Goal: Task Accomplishment & Management: Manage account settings

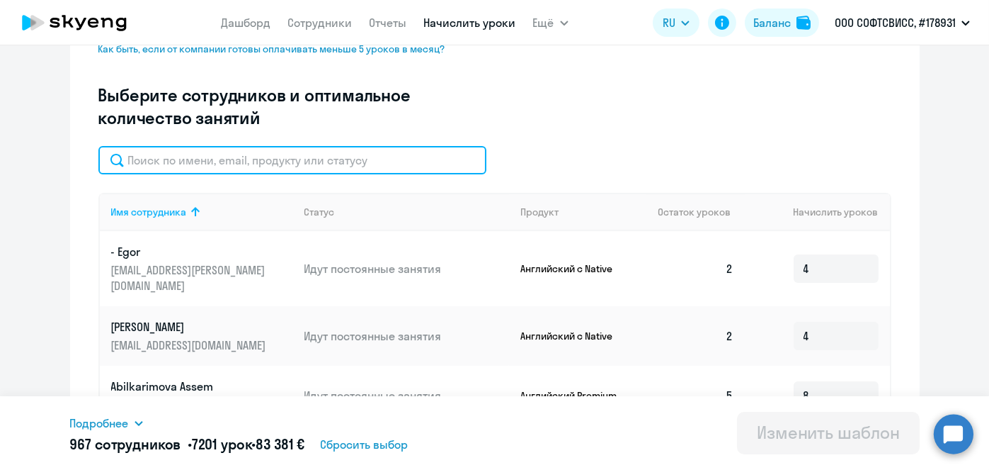
click at [341, 165] on input "text" at bounding box center [292, 160] width 388 height 28
paste input "Mikhnavets"
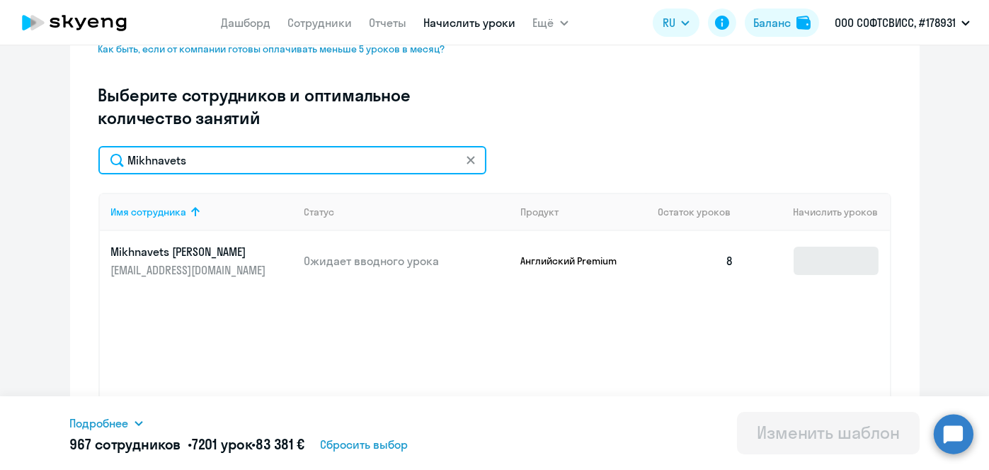
type input "Mikhnavets"
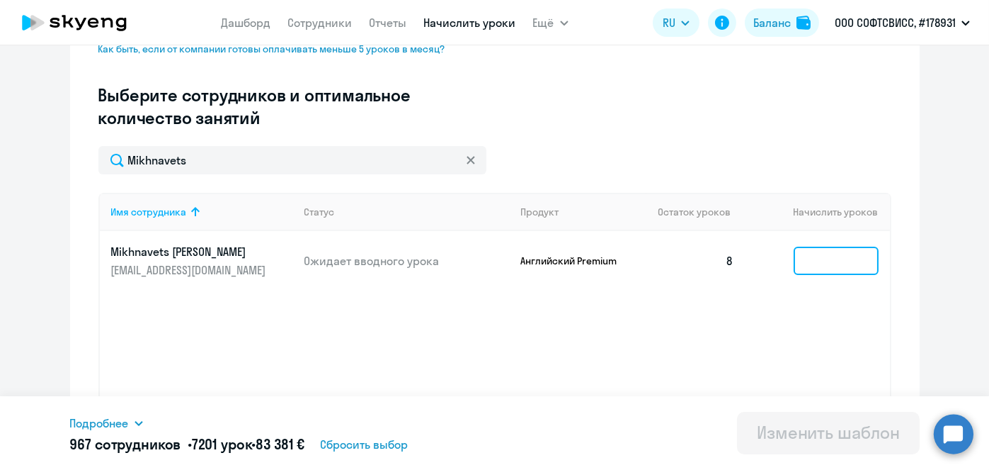
click at [819, 255] on input at bounding box center [836, 260] width 85 height 28
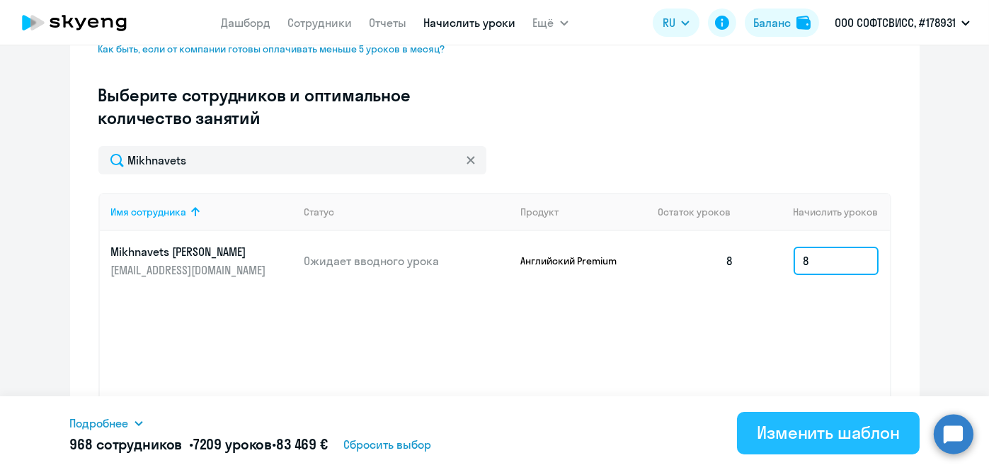
type input "8"
click at [806, 433] on div "Изменить шаблон" at bounding box center [828, 432] width 143 height 23
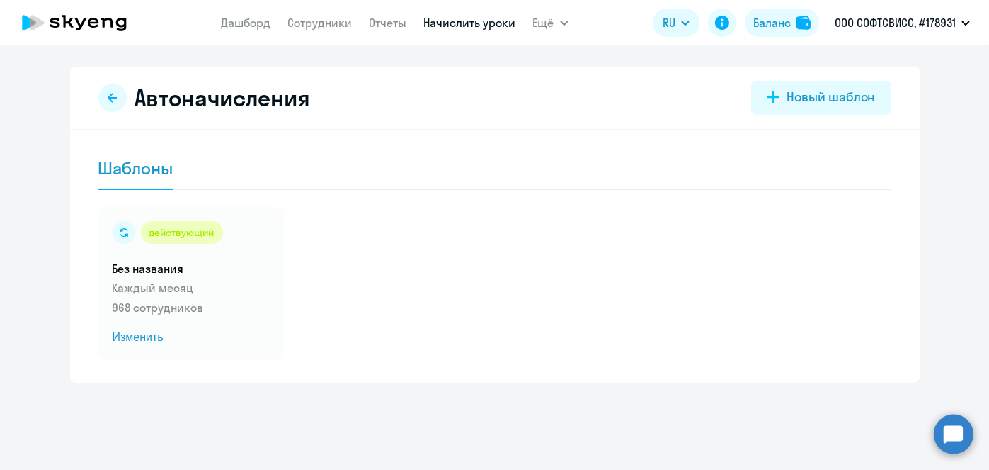
click at [433, 27] on link "Начислить уроки" at bounding box center [470, 23] width 92 height 14
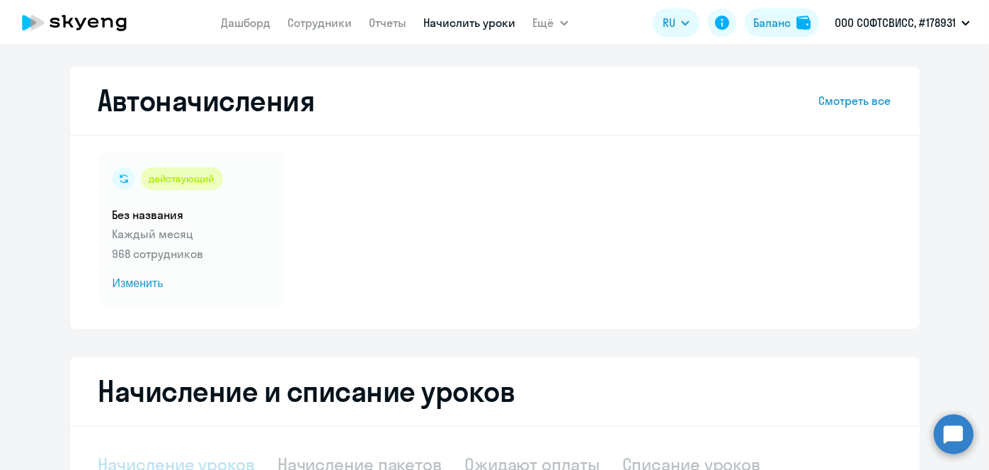
scroll to position [299, 0]
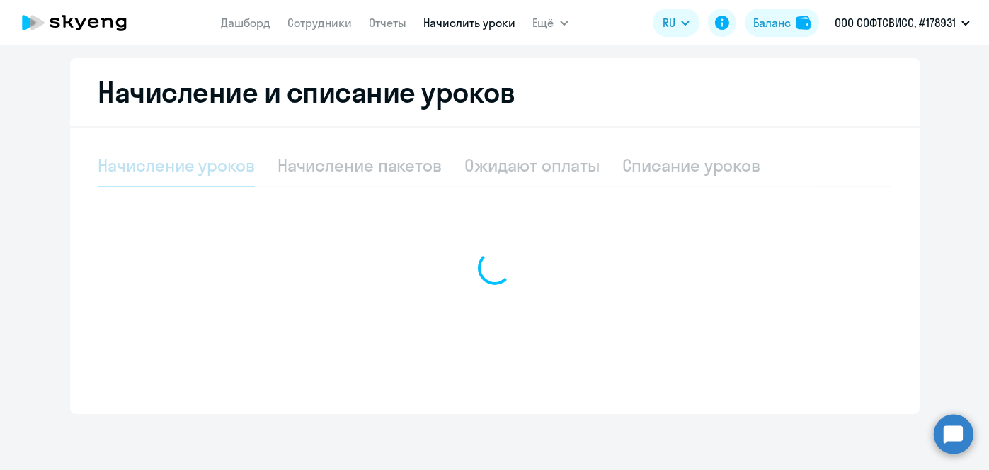
select select "10"
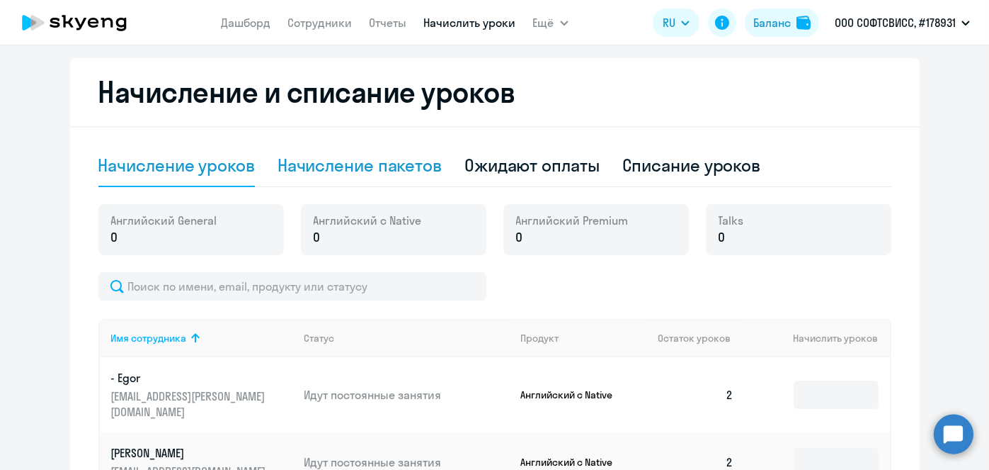
click at [385, 174] on div "Начисление пакетов" at bounding box center [360, 165] width 164 height 23
select select "10"
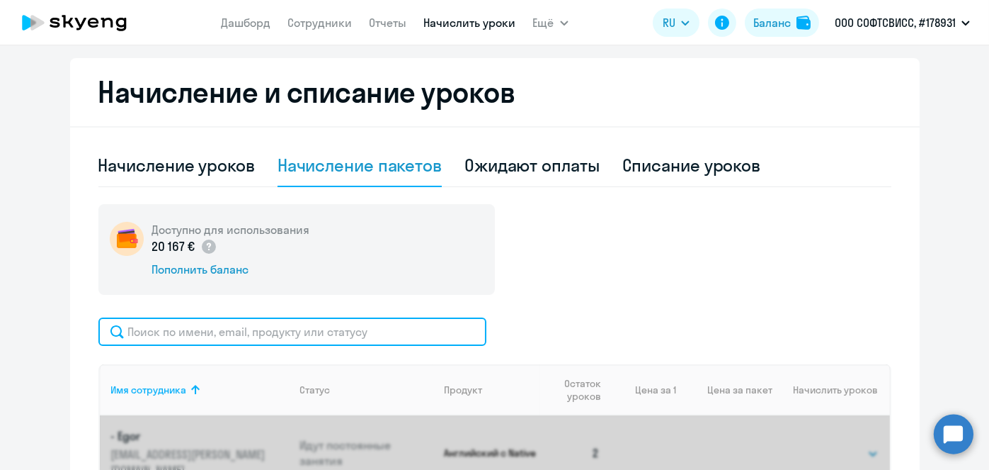
click at [414, 321] on input "text" at bounding box center [292, 331] width 388 height 28
paste input "Hovar"
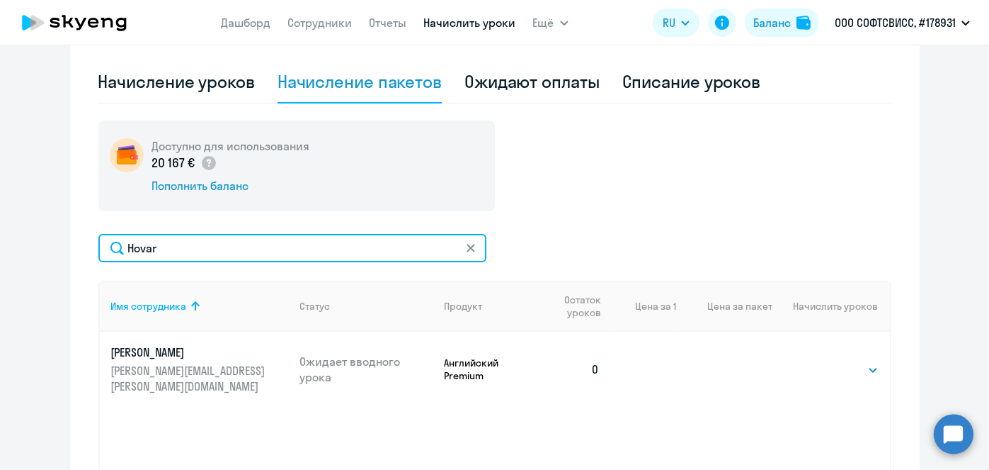
scroll to position [403, 0]
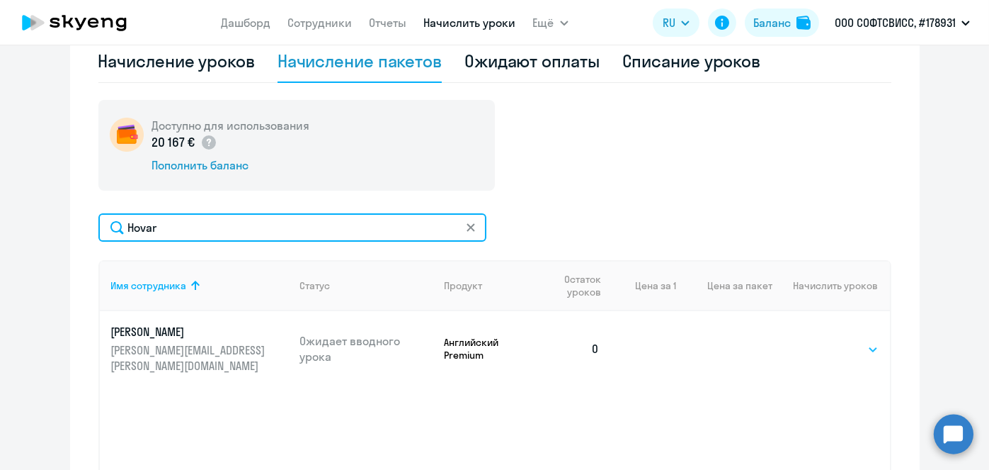
type input "Hovar"
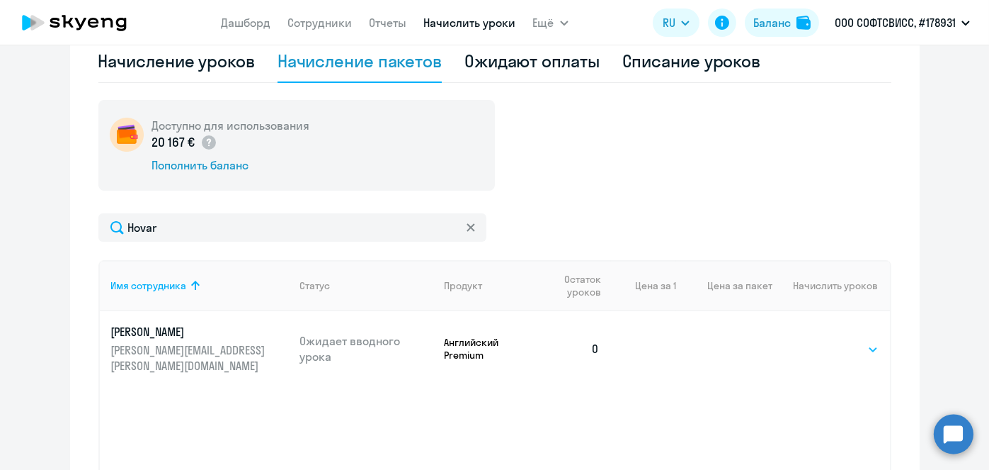
click at [861, 341] on select "Выбрать 8 16 32 64" at bounding box center [850, 349] width 58 height 17
select select "8"
click at [821, 341] on select "Выбрать 8 16 32 64" at bounding box center [850, 349] width 58 height 17
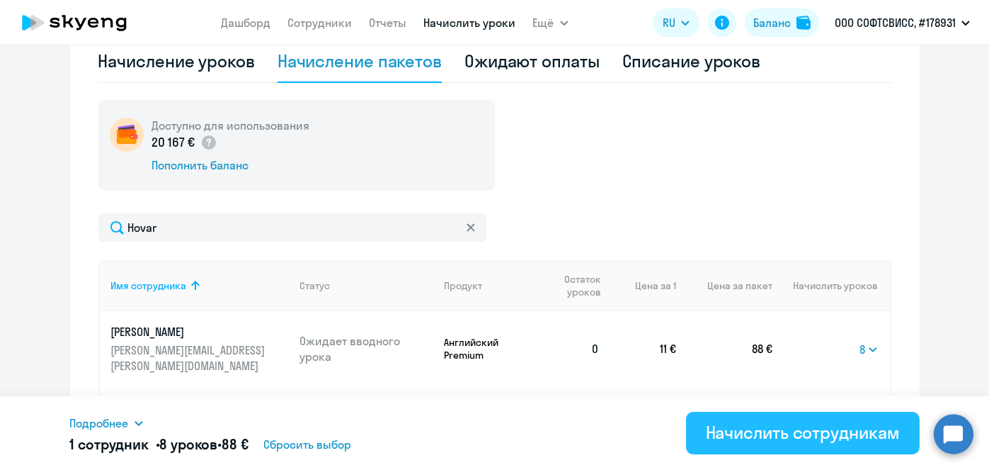
click at [836, 440] on div "Начислить сотрудникам" at bounding box center [803, 432] width 194 height 23
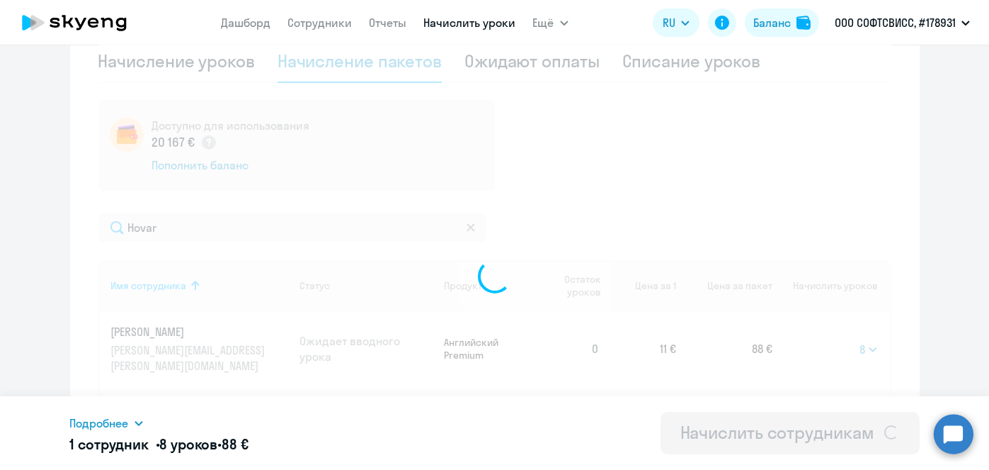
select select
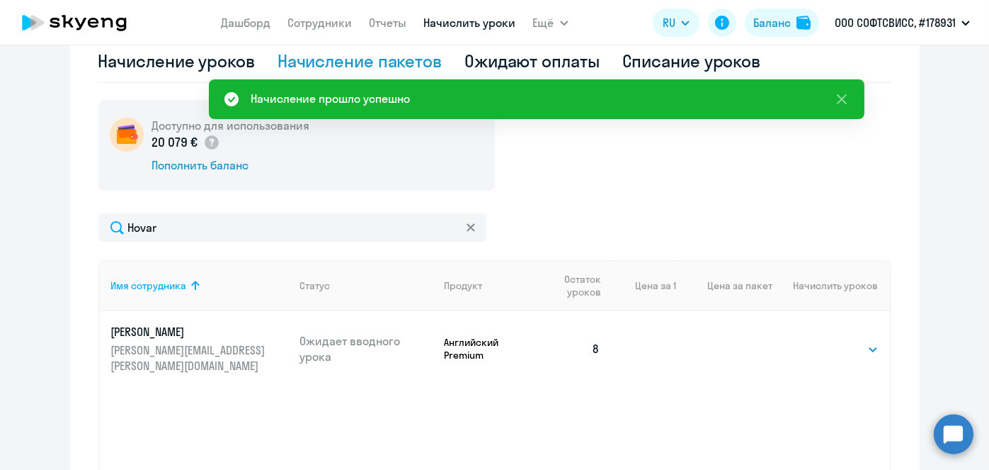
scroll to position [32, 0]
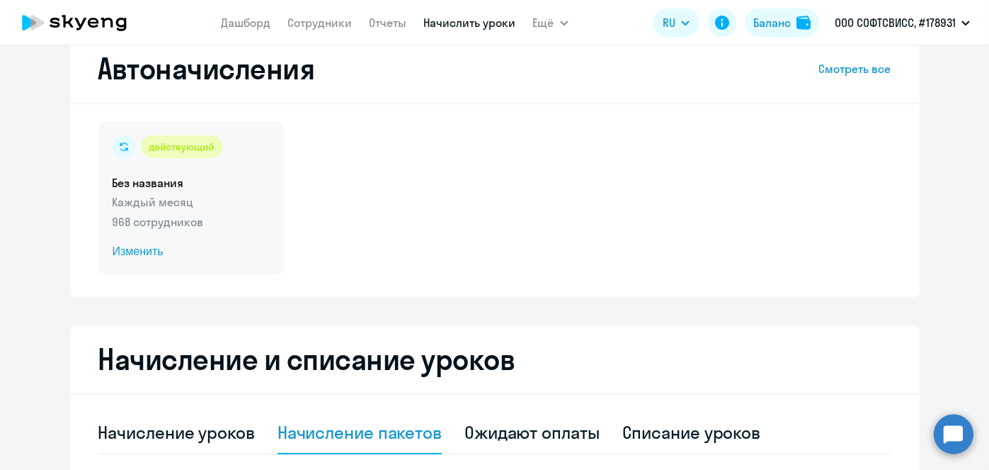
click at [133, 254] on span "Изменить" at bounding box center [191, 251] width 157 height 17
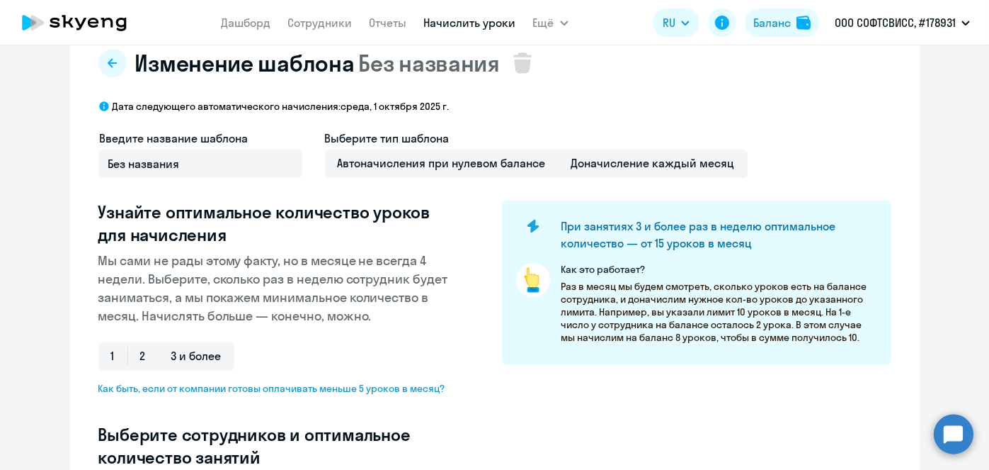
scroll to position [403, 0]
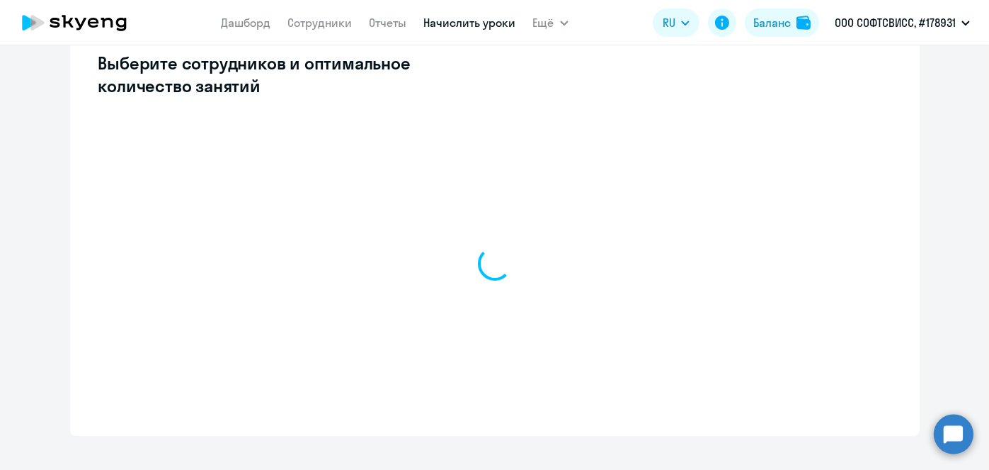
select select "10"
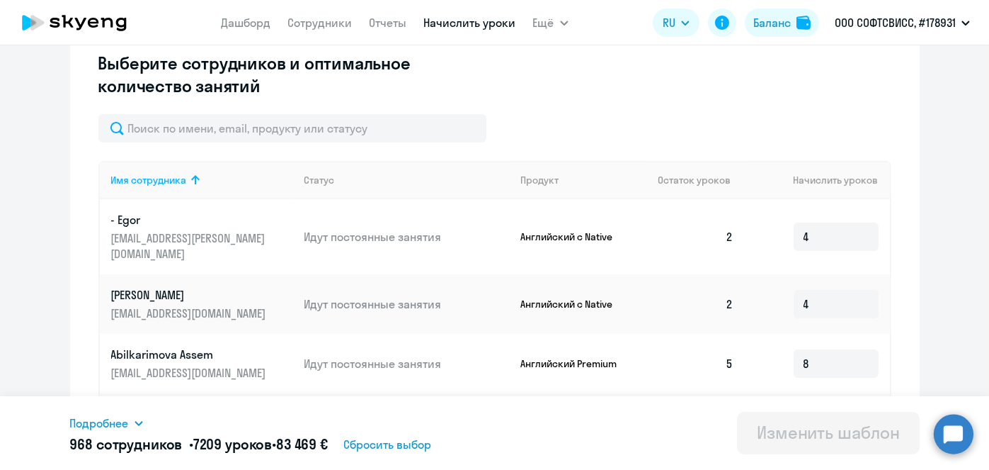
click at [365, 132] on input "text" at bounding box center [292, 128] width 388 height 28
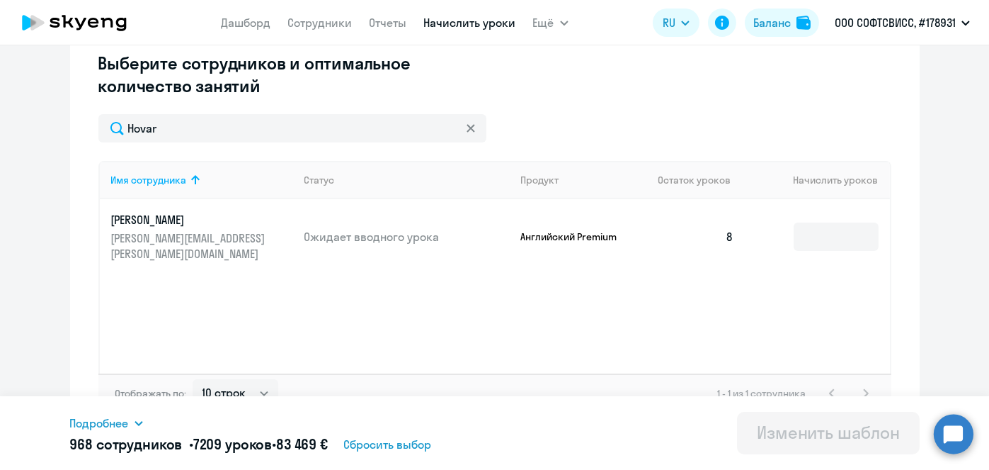
type input "Hovar"
click at [847, 233] on input at bounding box center [836, 236] width 85 height 28
click at [834, 233] on input at bounding box center [836, 236] width 85 height 28
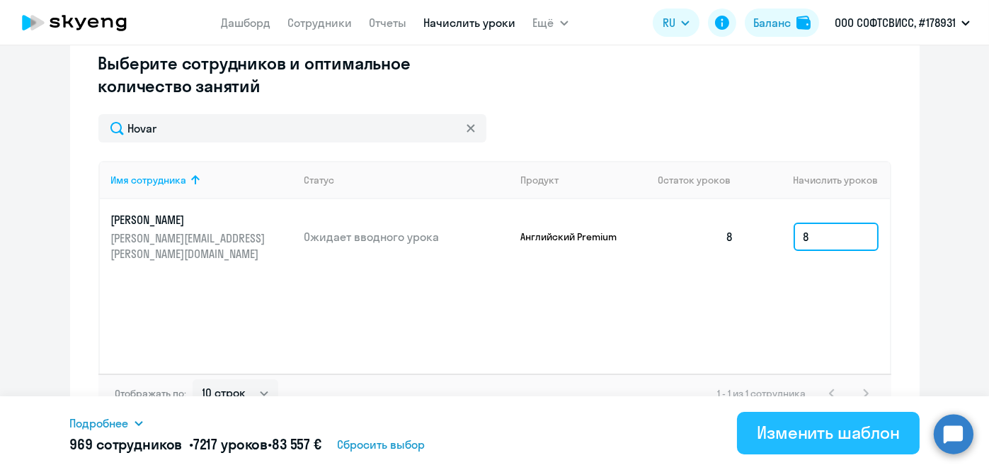
type input "8"
click at [840, 448] on button "Изменить шаблон" at bounding box center [828, 432] width 183 height 42
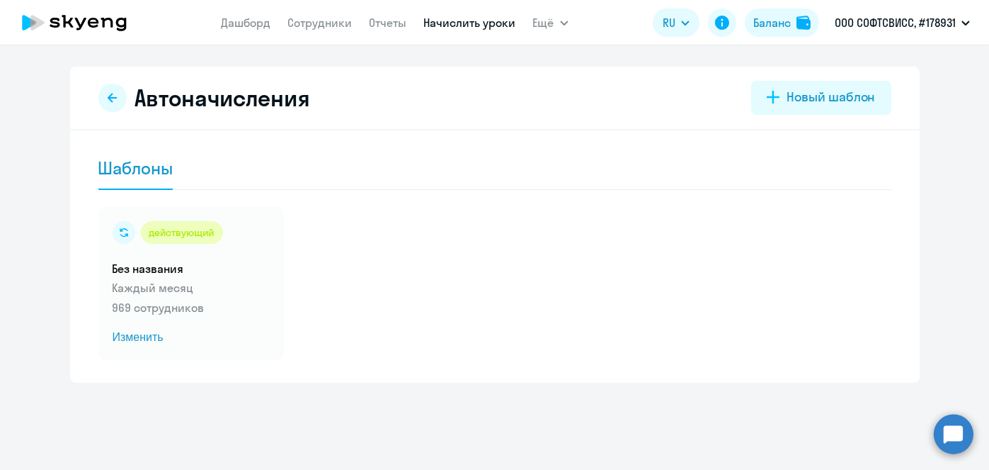
click at [434, 22] on link "Начислить уроки" at bounding box center [470, 23] width 92 height 14
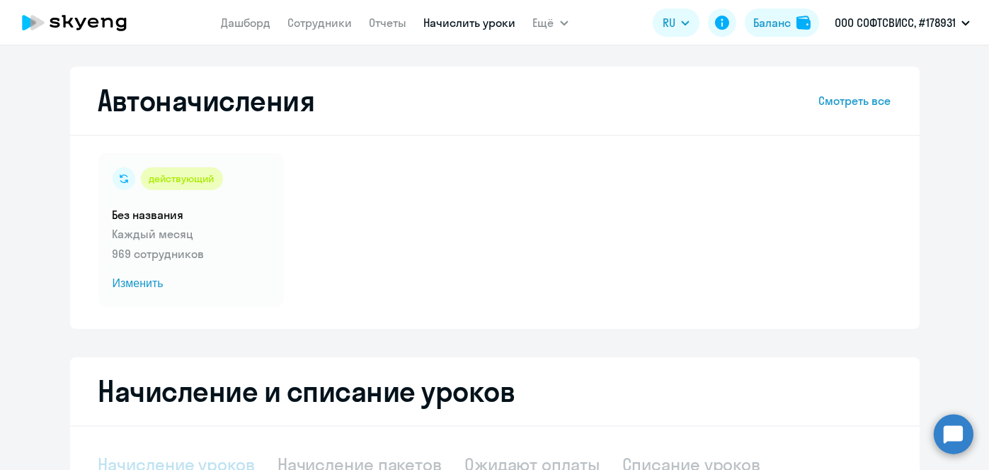
scroll to position [299, 0]
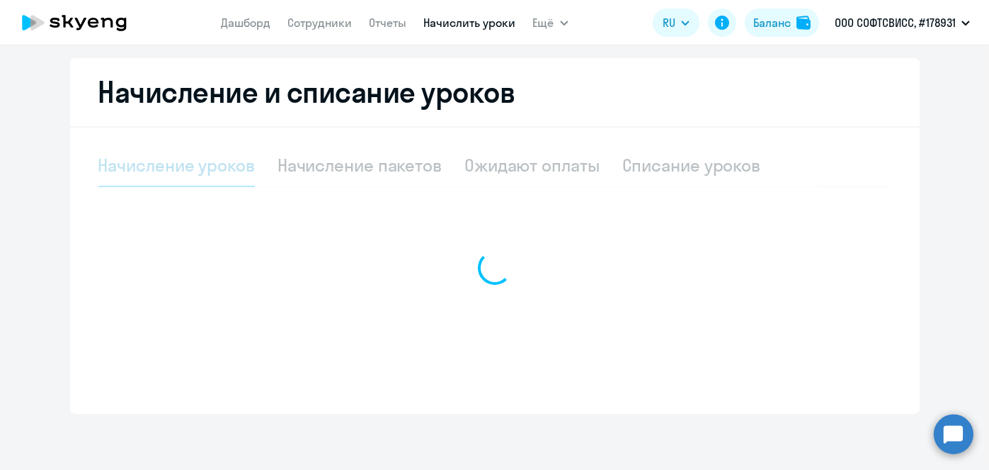
select select "10"
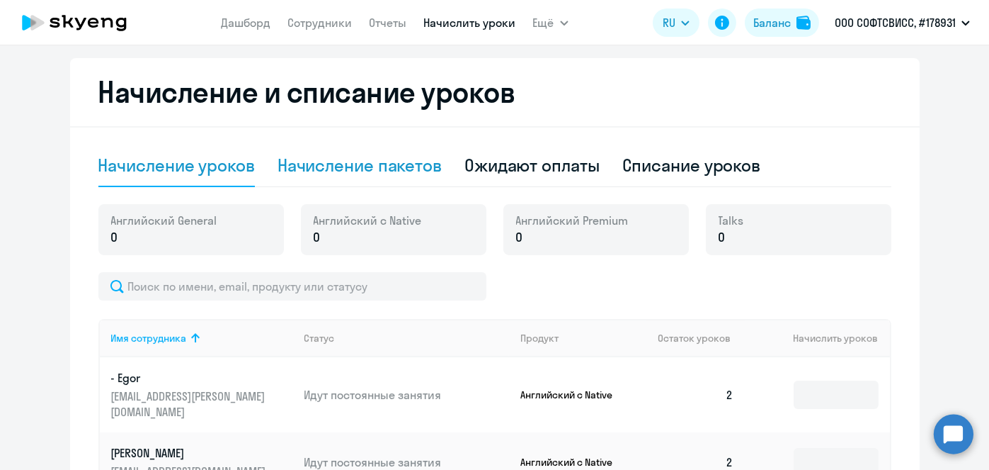
click at [375, 178] on div "Начисление пакетов" at bounding box center [360, 165] width 164 height 42
select select "10"
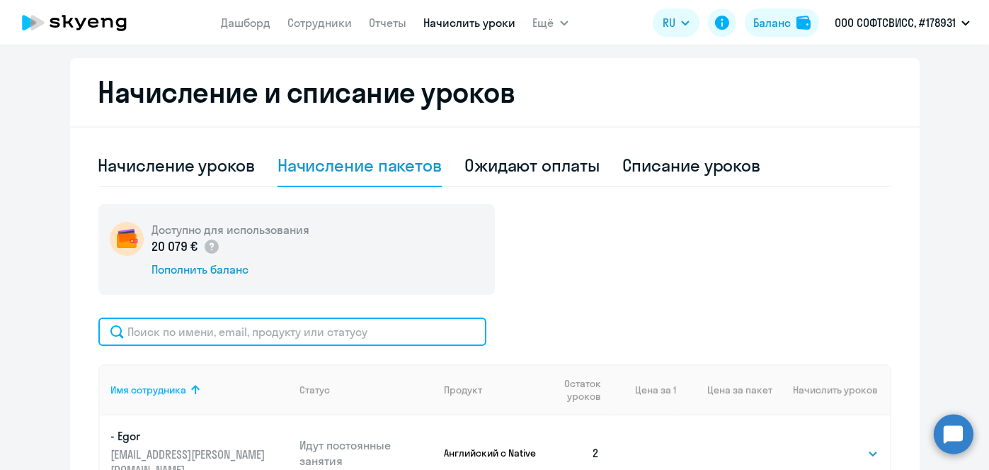
click at [430, 326] on input "text" at bounding box center [292, 331] width 388 height 28
paste input "Akhalaia"
type input "Akhalaia"
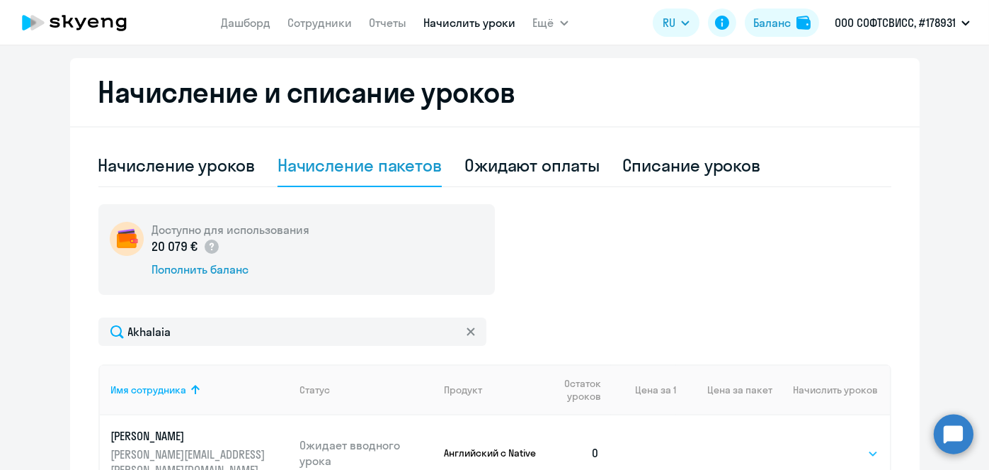
click at [848, 446] on select "Выбрать 1 4 5 9 10 13" at bounding box center [850, 453] width 58 height 17
select select "4"
click at [821, 445] on select "Выбрать 1 4 5 9 10 13" at bounding box center [850, 453] width 58 height 17
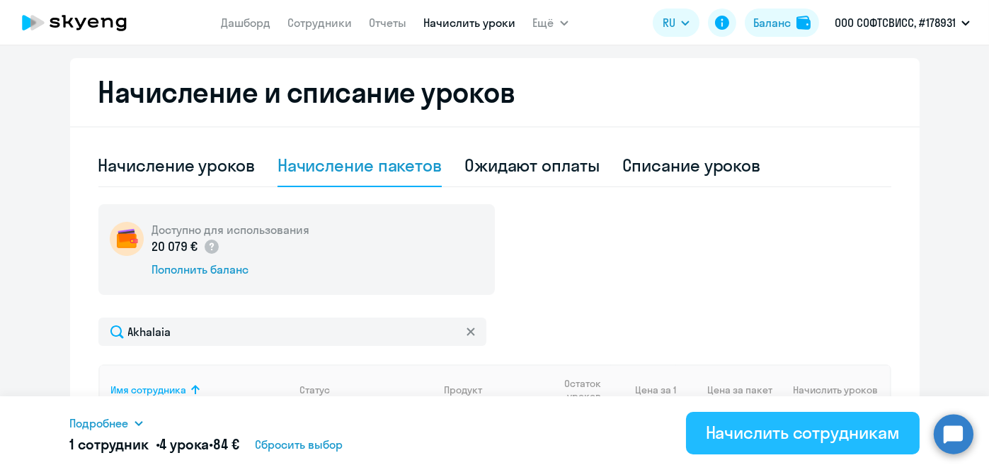
click at [829, 429] on div "Начислить сотрудникам" at bounding box center [803, 432] width 194 height 23
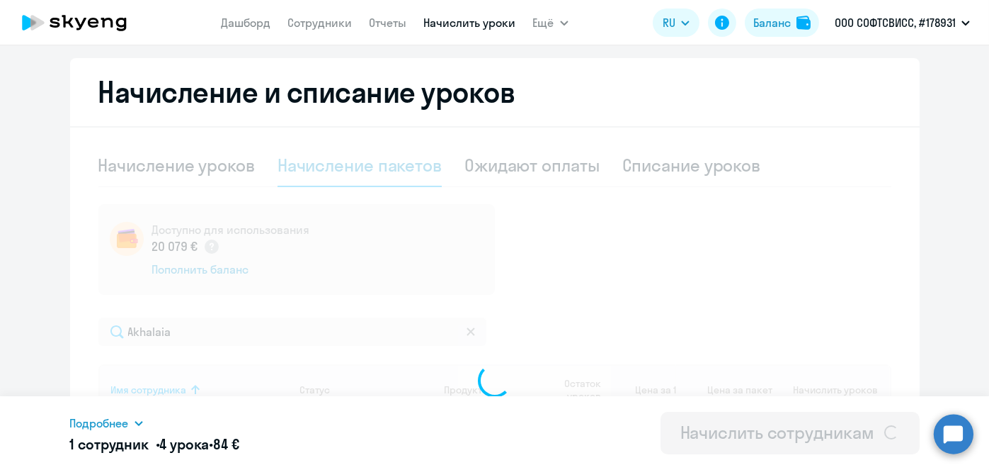
select select
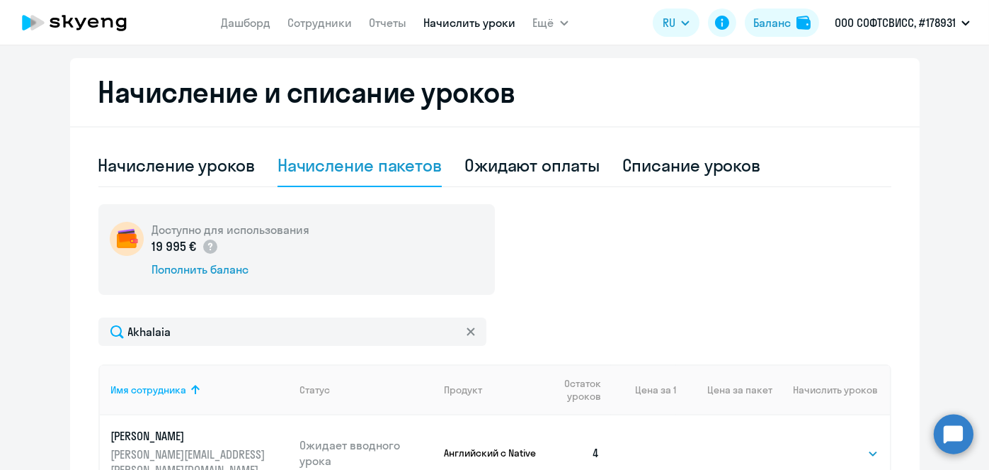
scroll to position [0, 0]
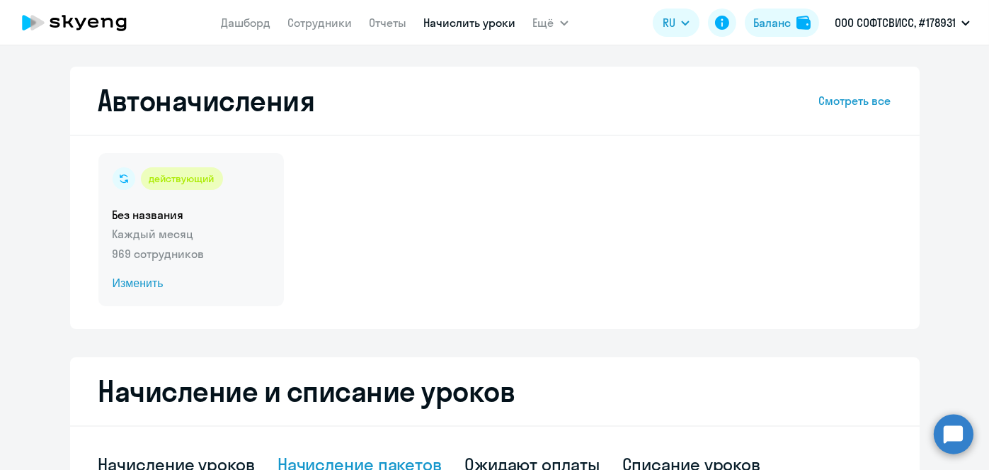
click at [125, 285] on span "Изменить" at bounding box center [191, 283] width 157 height 17
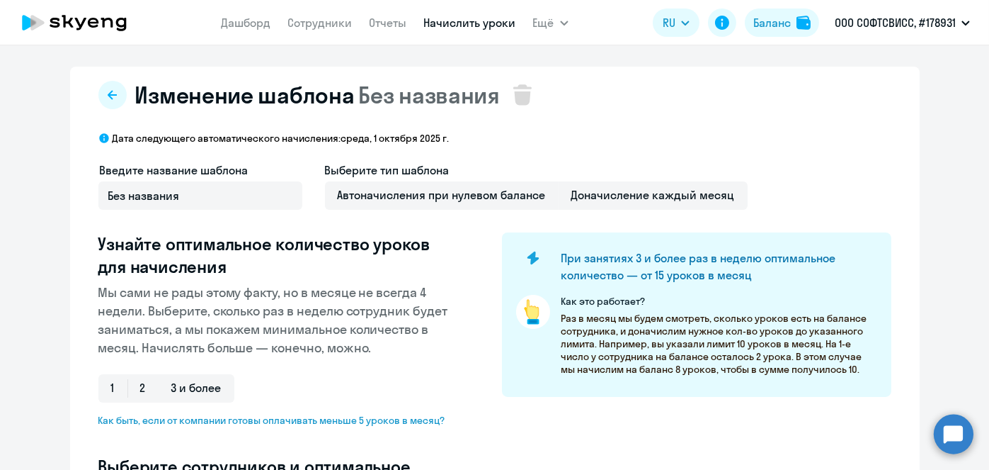
scroll to position [371, 0]
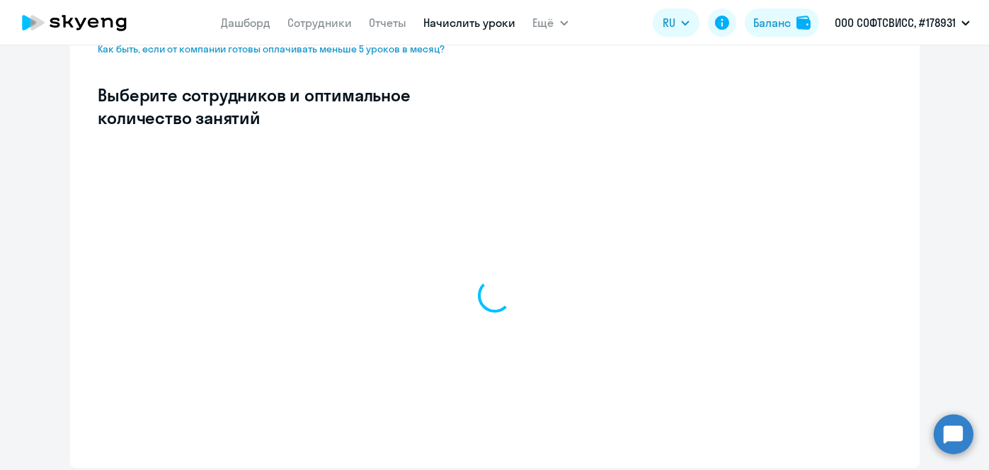
select select "10"
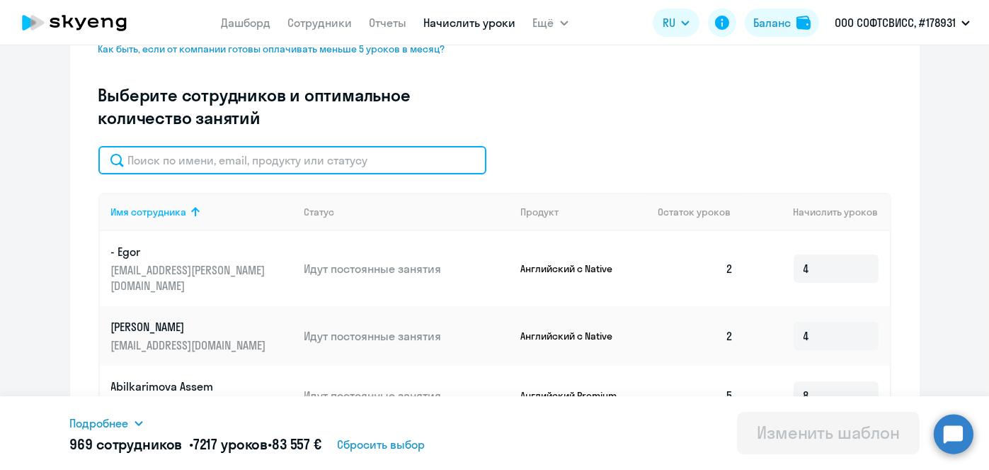
click at [271, 161] on input "text" at bounding box center [292, 160] width 388 height 28
paste input "Akhalaia"
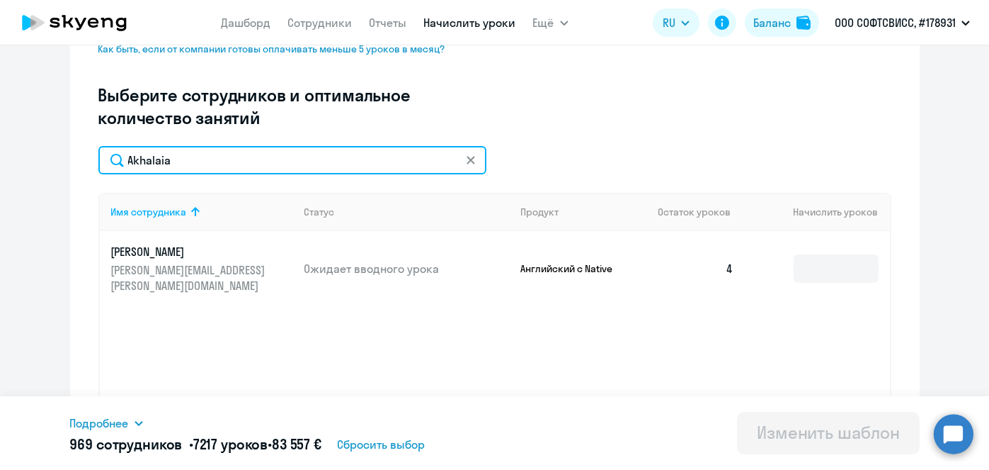
type input "Akhalaia"
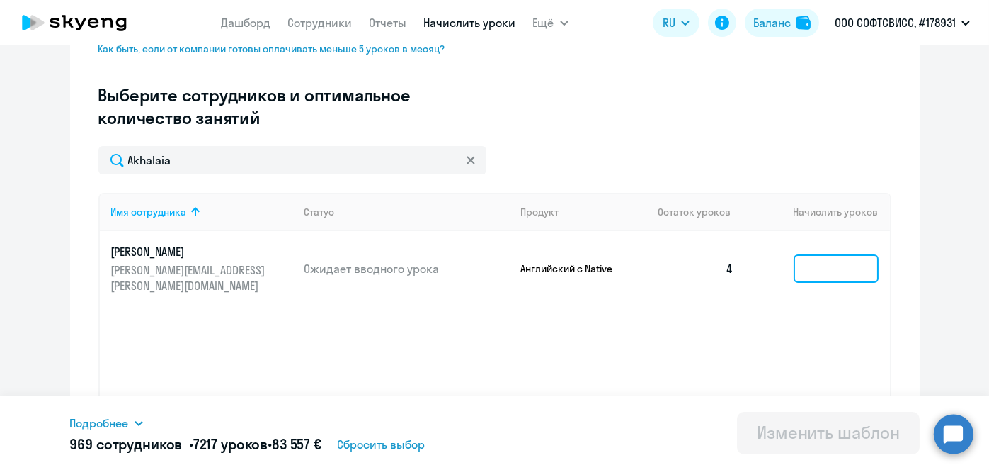
click at [812, 261] on input at bounding box center [836, 268] width 85 height 28
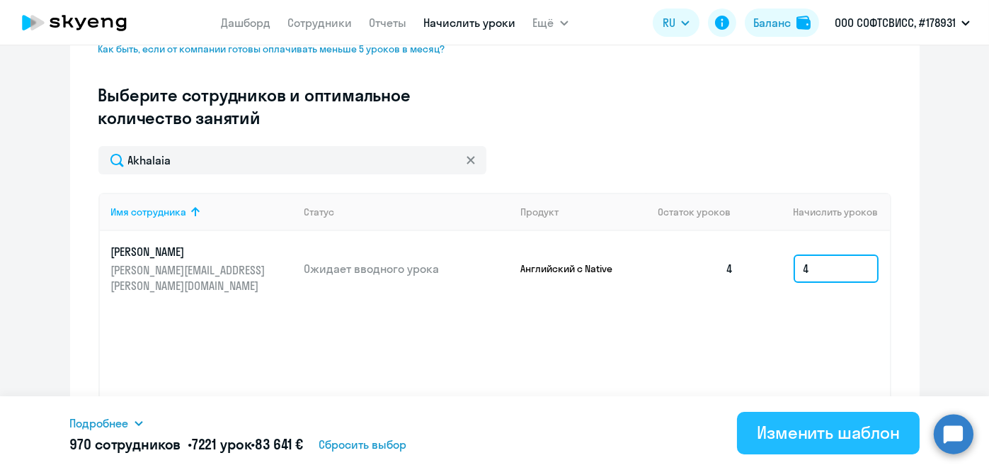
type input "4"
click at [797, 438] on div "Изменить шаблон" at bounding box center [828, 432] width 143 height 23
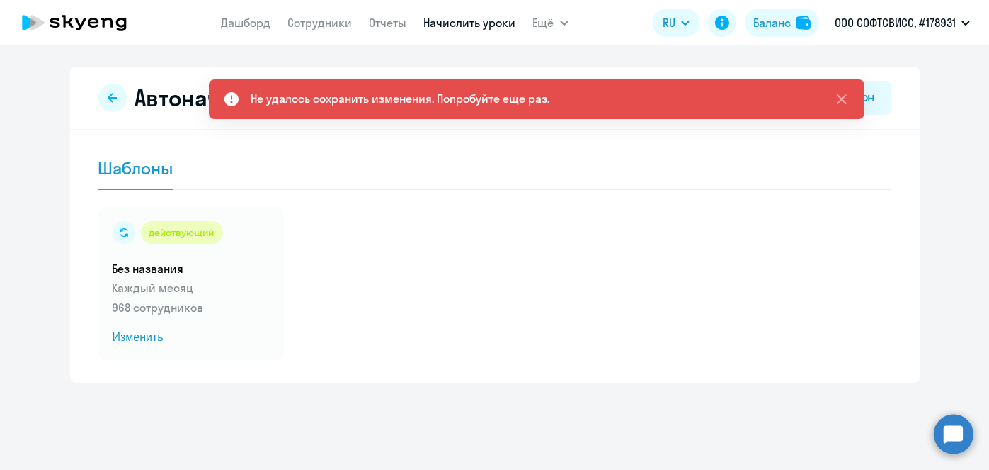
click at [572, 232] on div "действующий Без названия Каждый месяц 968 сотрудников Изменить" at bounding box center [494, 283] width 793 height 153
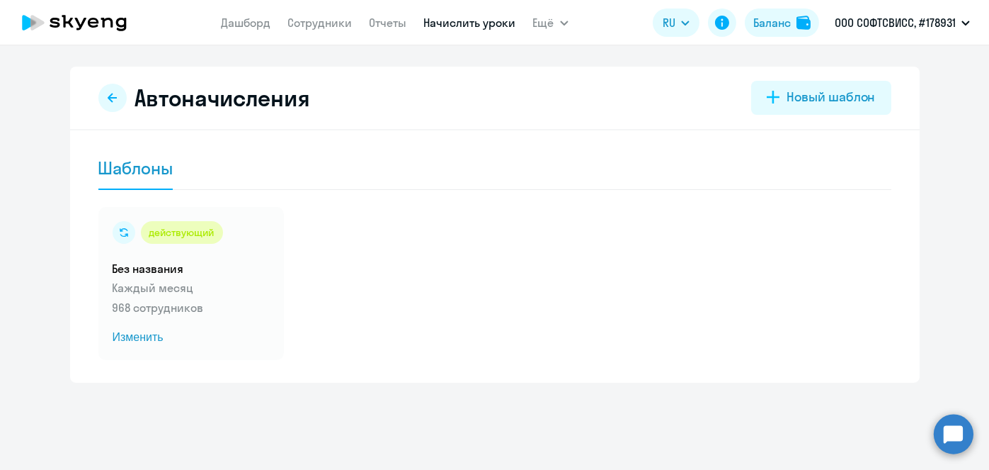
click at [460, 27] on link "Начислить уроки" at bounding box center [470, 23] width 92 height 14
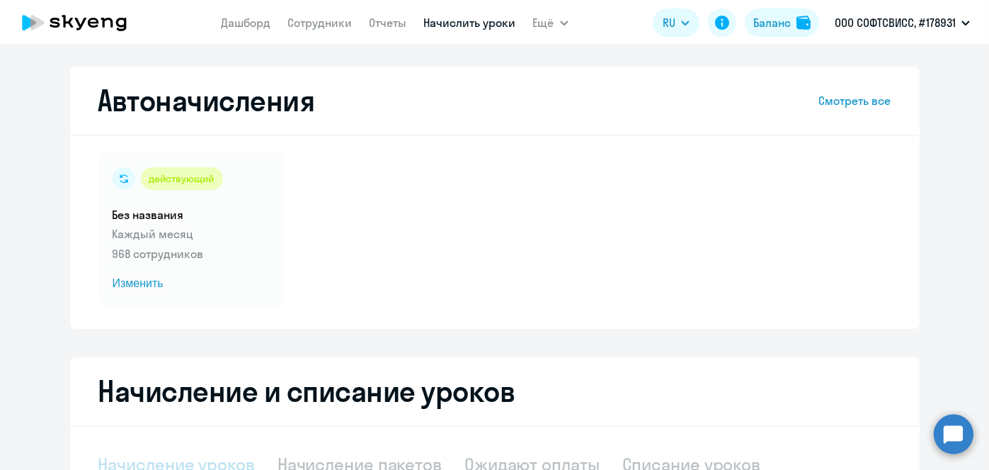
select select "10"
click at [142, 286] on span "Изменить" at bounding box center [191, 283] width 157 height 17
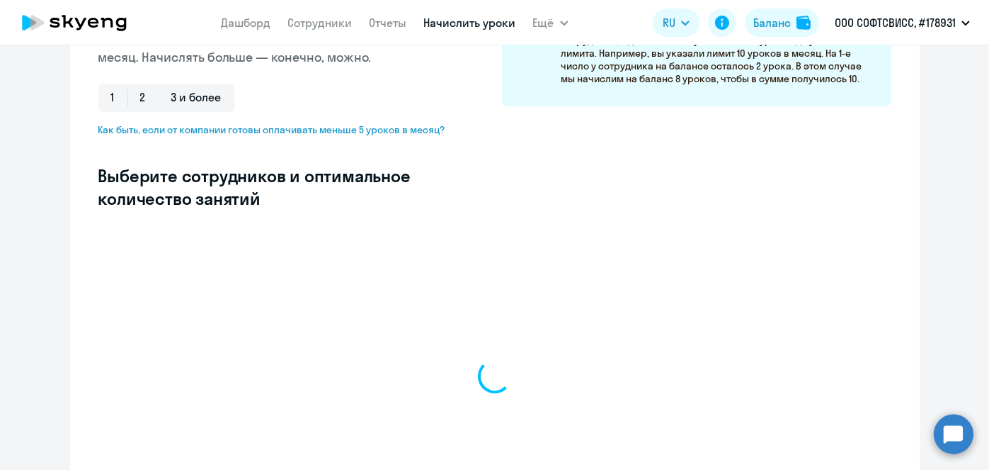
scroll to position [292, 0]
select select "10"
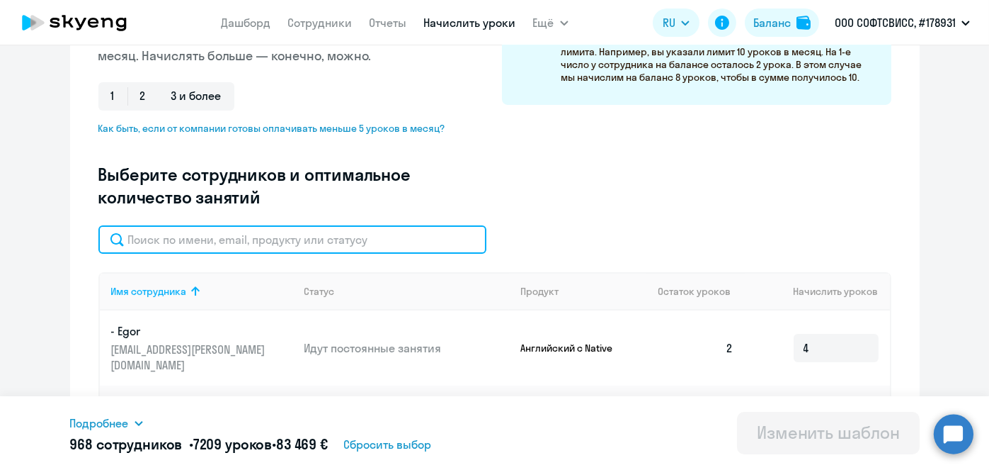
click at [365, 234] on input "text" at bounding box center [292, 239] width 388 height 28
paste input "Akhalaia"
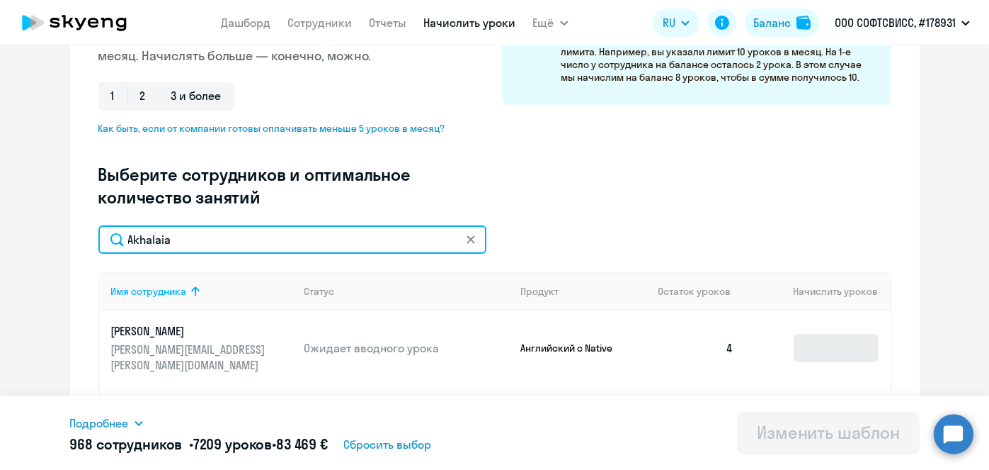
type input "Akhalaia"
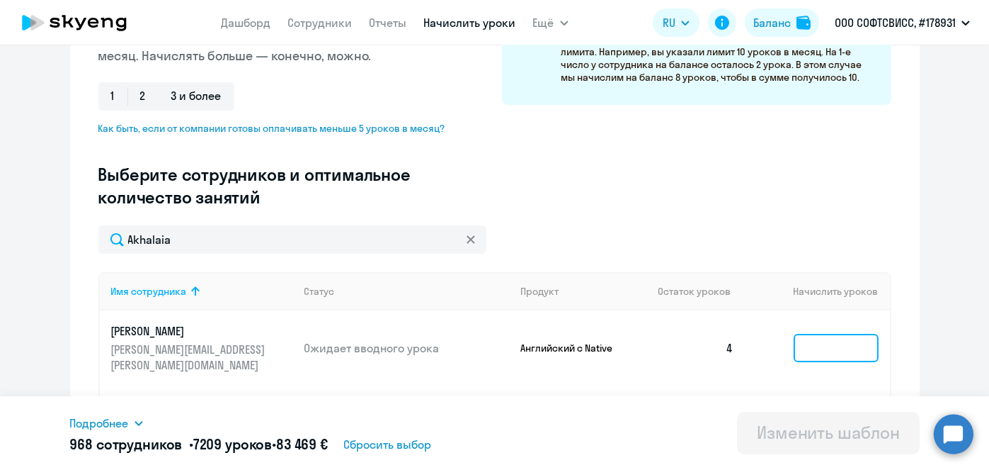
click at [829, 334] on input at bounding box center [836, 348] width 85 height 28
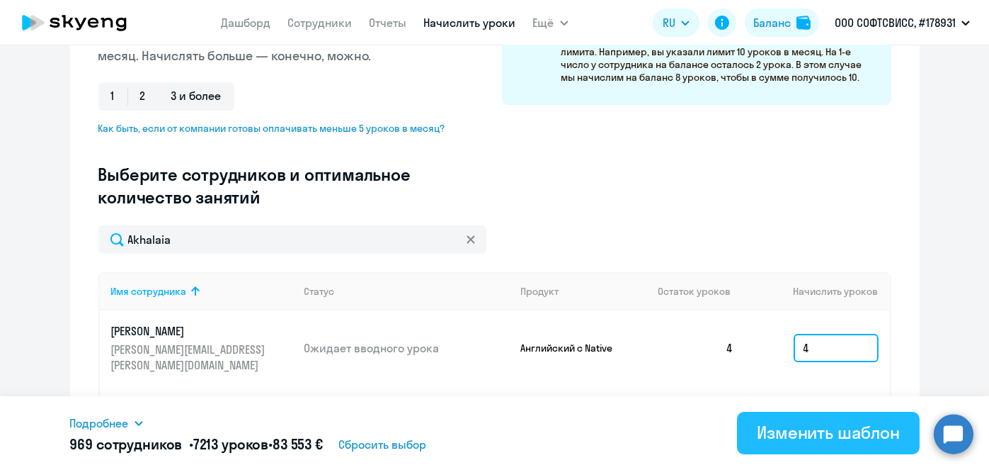
type input "4"
click at [812, 440] on div "Изменить шаблон" at bounding box center [828, 432] width 143 height 23
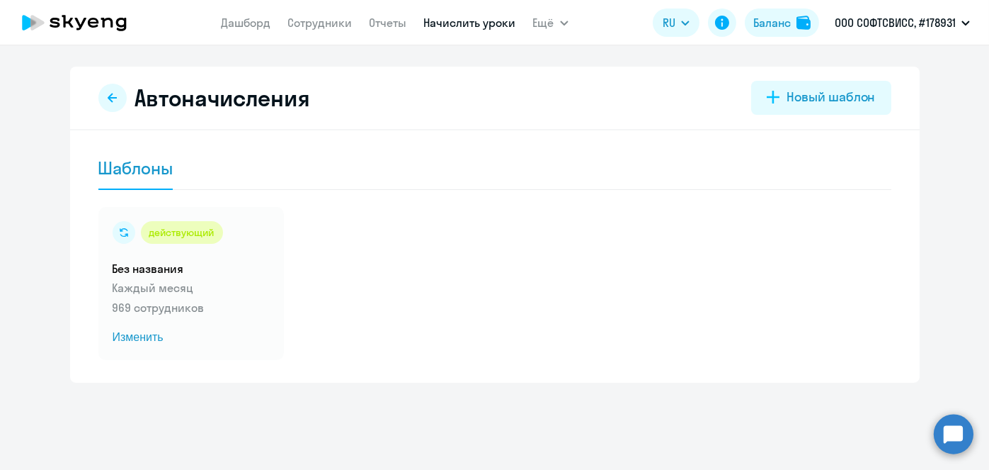
click at [448, 25] on link "Начислить уроки" at bounding box center [470, 23] width 92 height 14
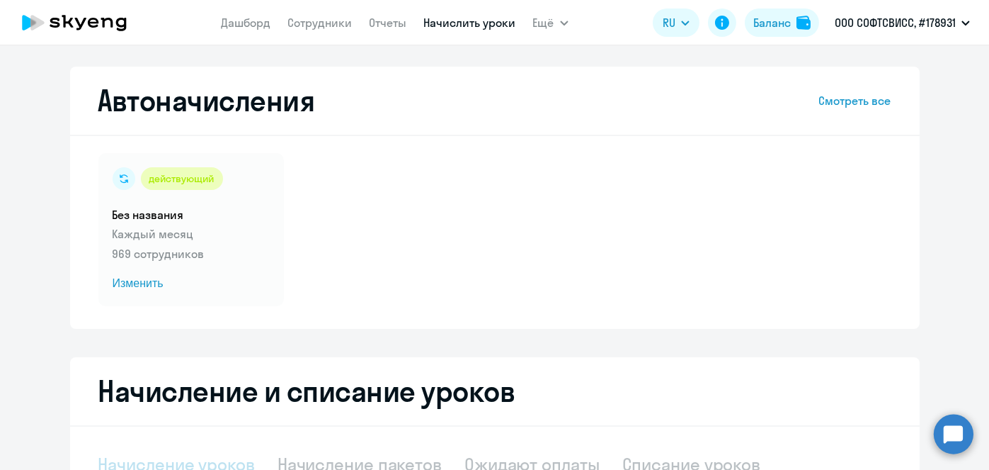
select select "10"
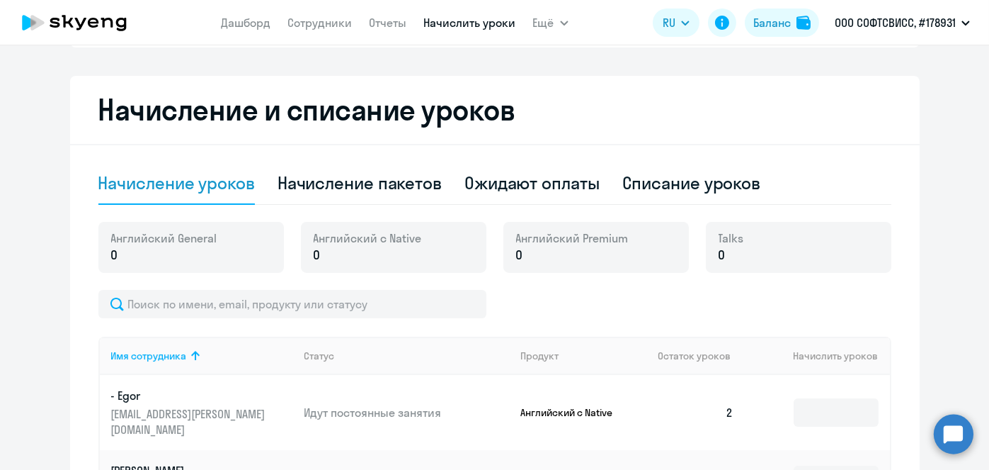
scroll to position [283, 0]
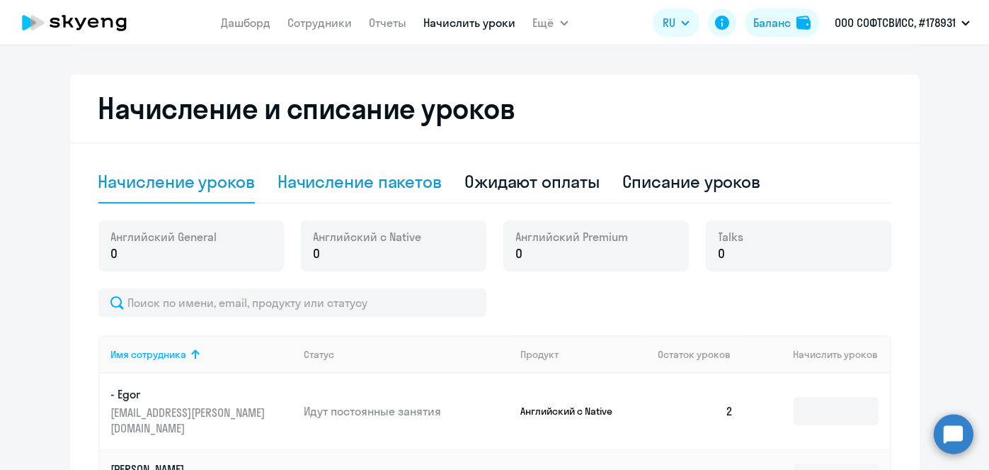
click at [393, 193] on div "Начисление пакетов" at bounding box center [360, 182] width 164 height 42
select select "10"
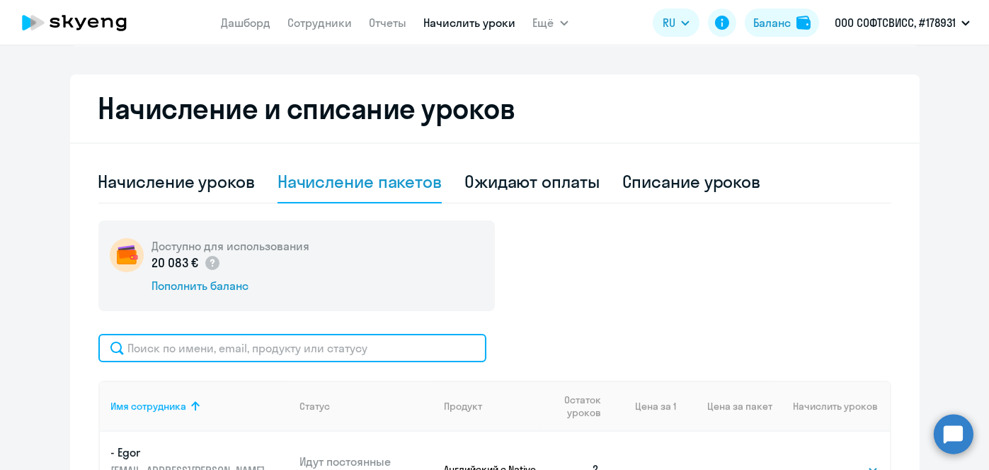
click at [414, 341] on input "text" at bounding box center [292, 348] width 388 height 28
paste input "Chabrova"
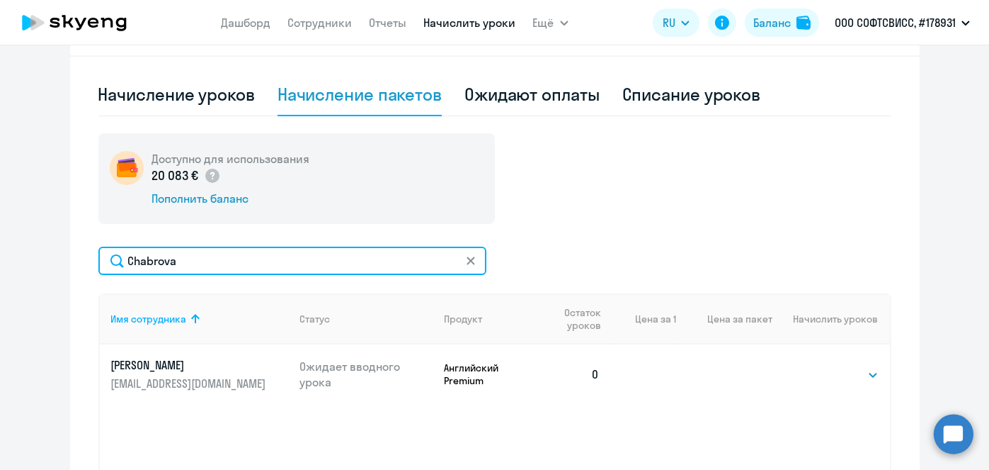
scroll to position [414, 0]
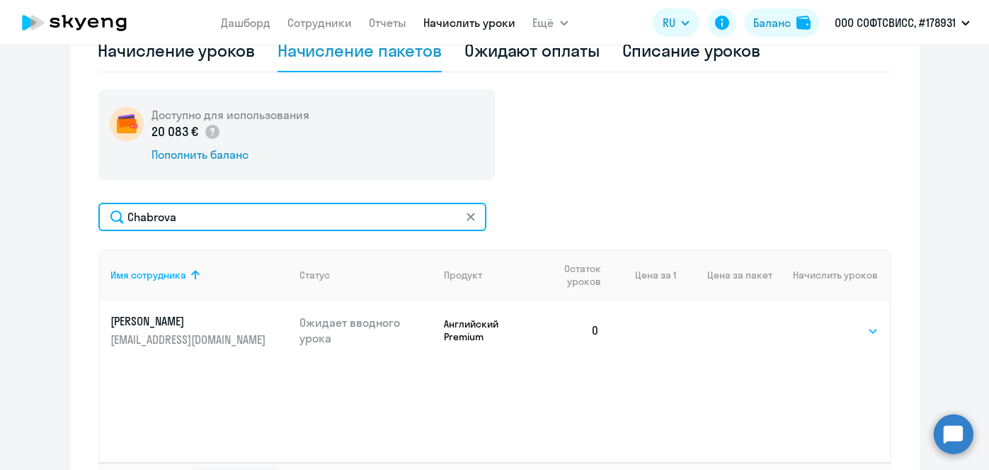
type input "Chabrova"
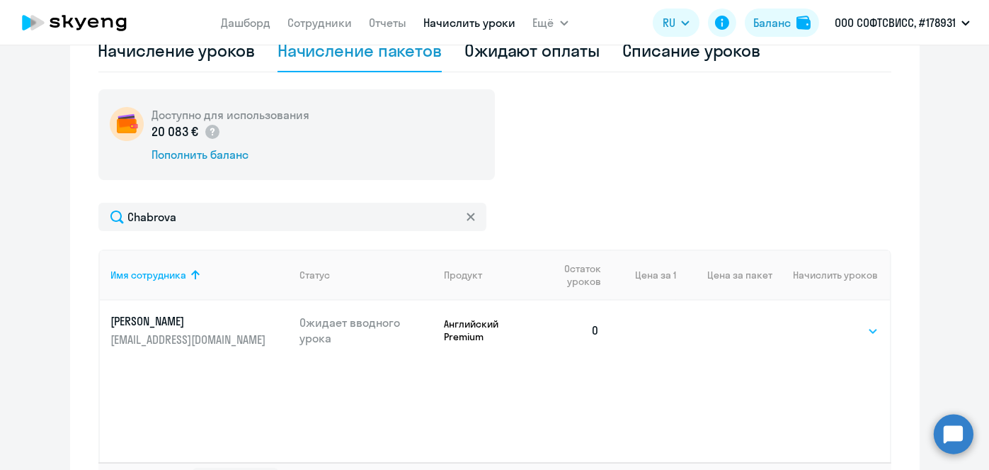
click at [870, 334] on select "Выбрать 8 16 32 64" at bounding box center [850, 330] width 58 height 17
select select "8"
click at [821, 322] on select "Выбрать 8 16 32 64" at bounding box center [850, 330] width 58 height 17
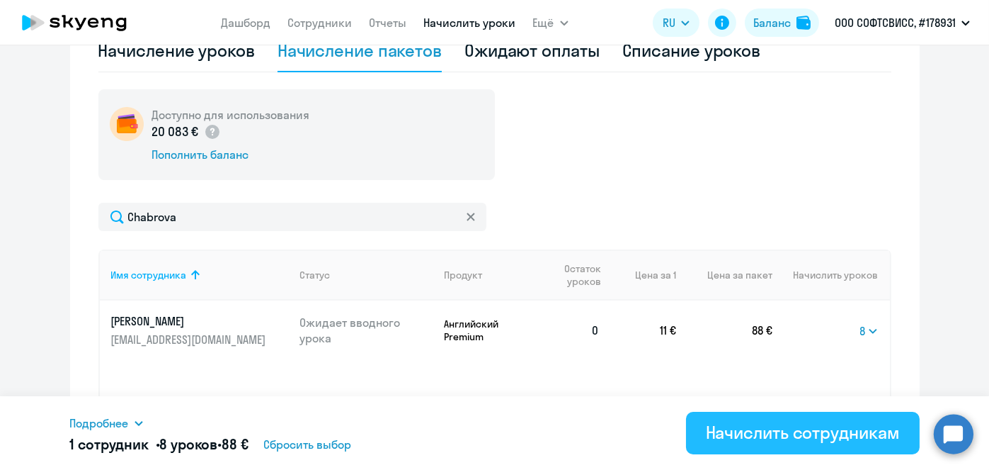
click at [800, 426] on div "Начислить сотрудникам" at bounding box center [803, 432] width 194 height 23
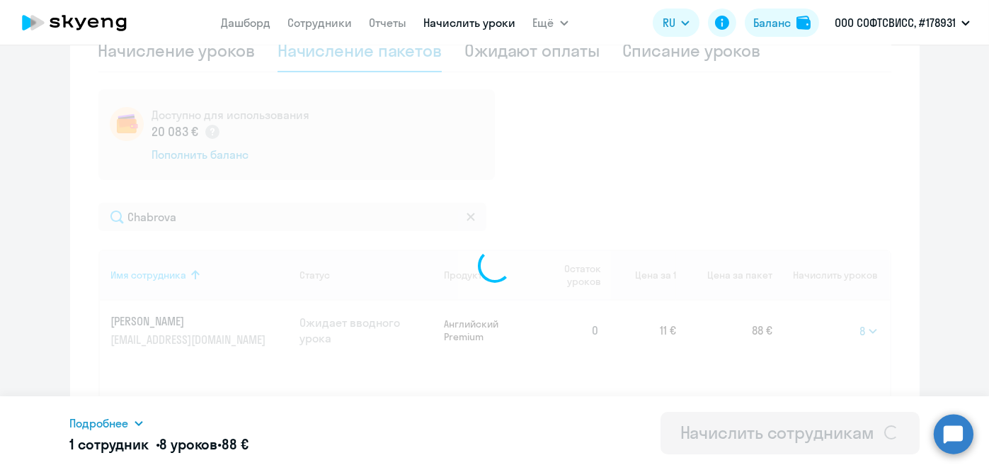
select select
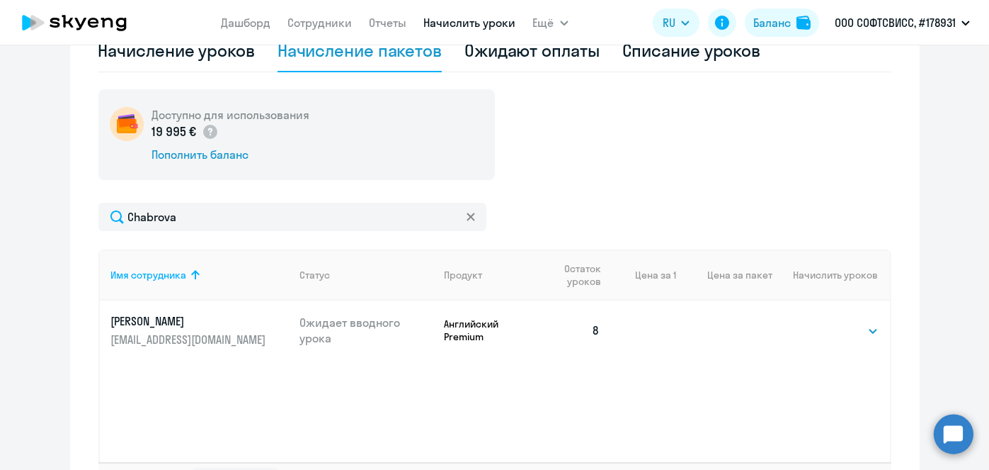
scroll to position [42, 0]
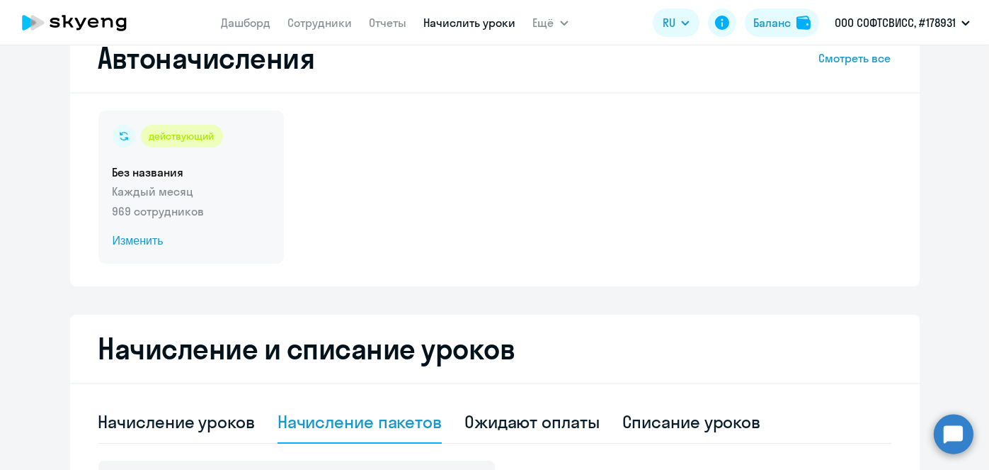
click at [147, 241] on span "Изменить" at bounding box center [191, 240] width 157 height 17
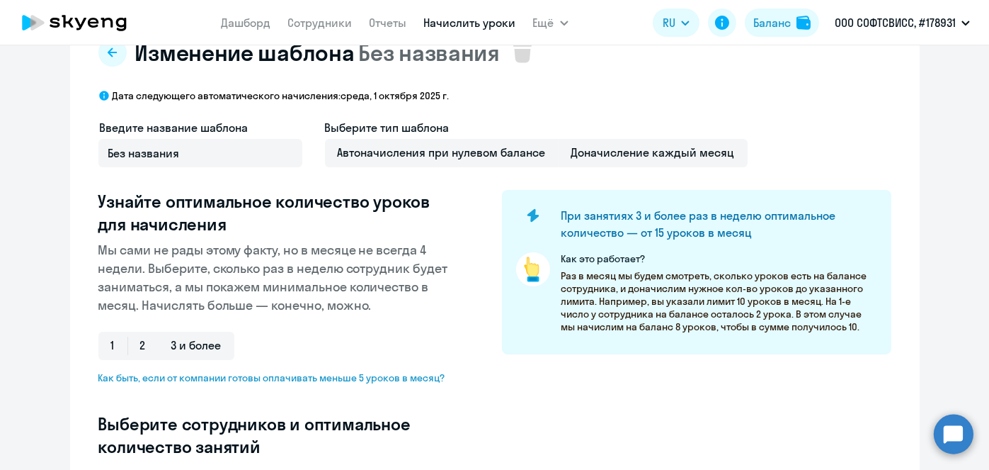
scroll to position [414, 0]
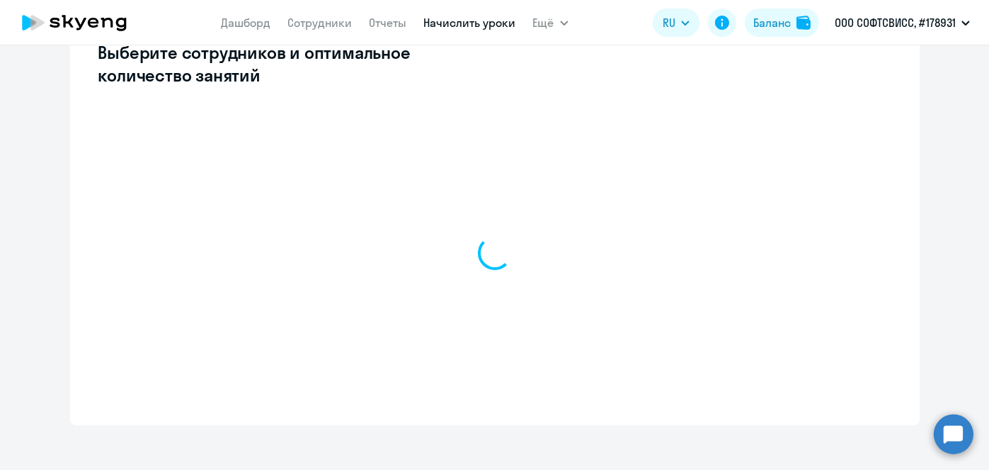
select select "10"
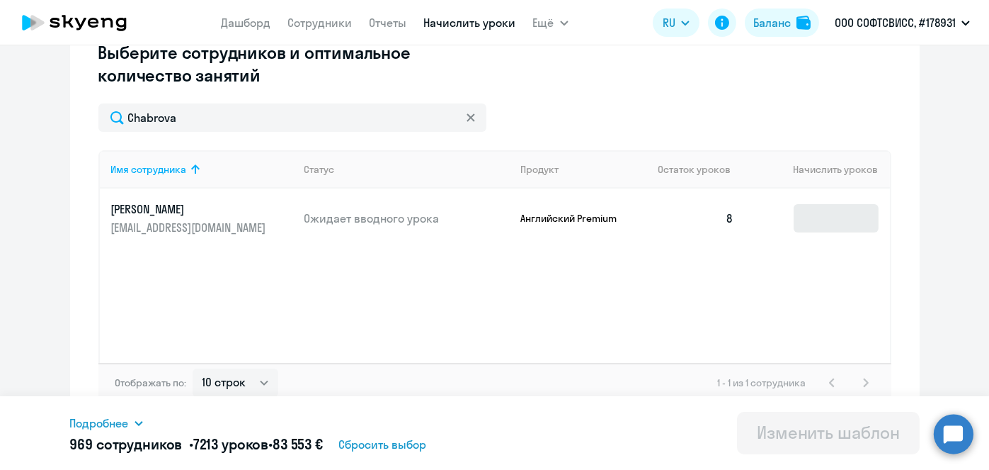
type input "Chabrova"
click at [838, 218] on input at bounding box center [836, 218] width 85 height 28
click at [833, 222] on input at bounding box center [836, 218] width 85 height 28
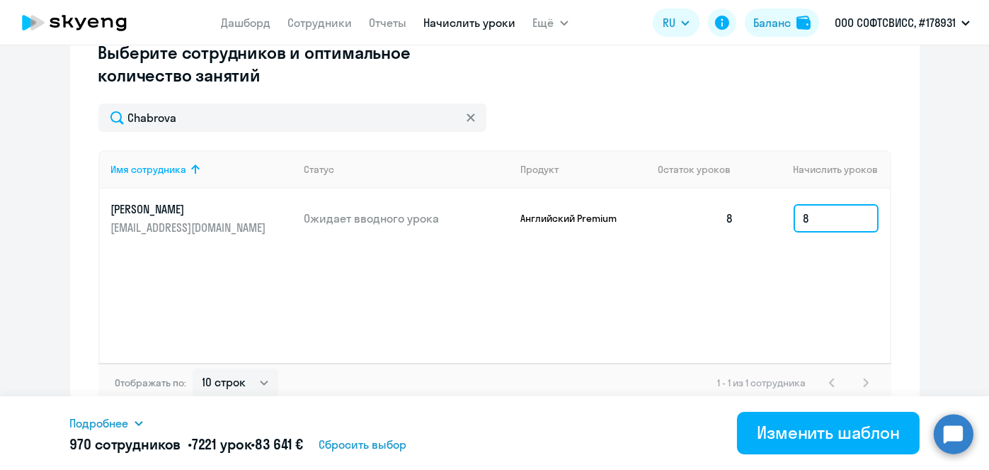
click at [819, 214] on input "8" at bounding box center [836, 218] width 85 height 28
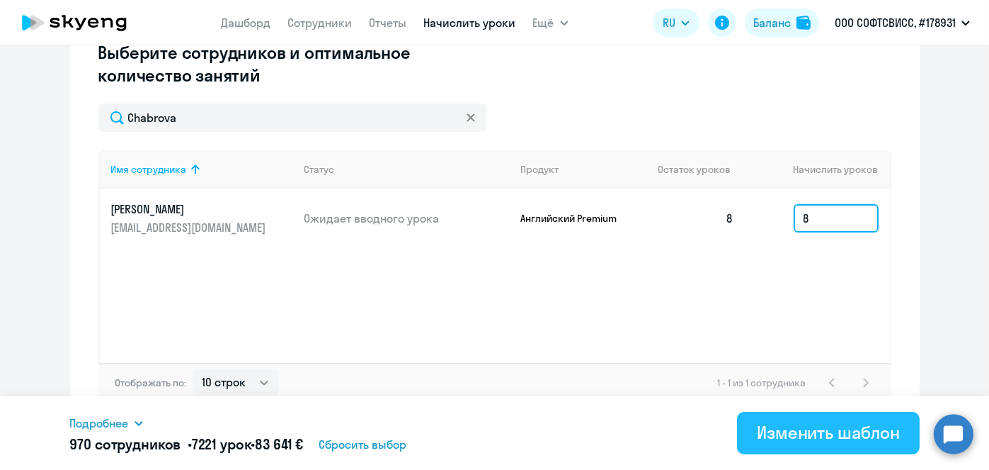
type input "8"
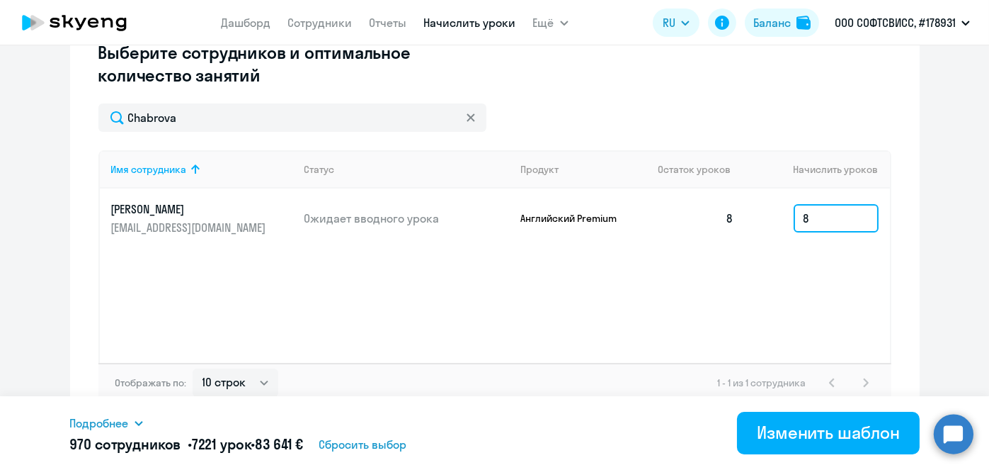
click at [844, 219] on input "8" at bounding box center [836, 218] width 85 height 28
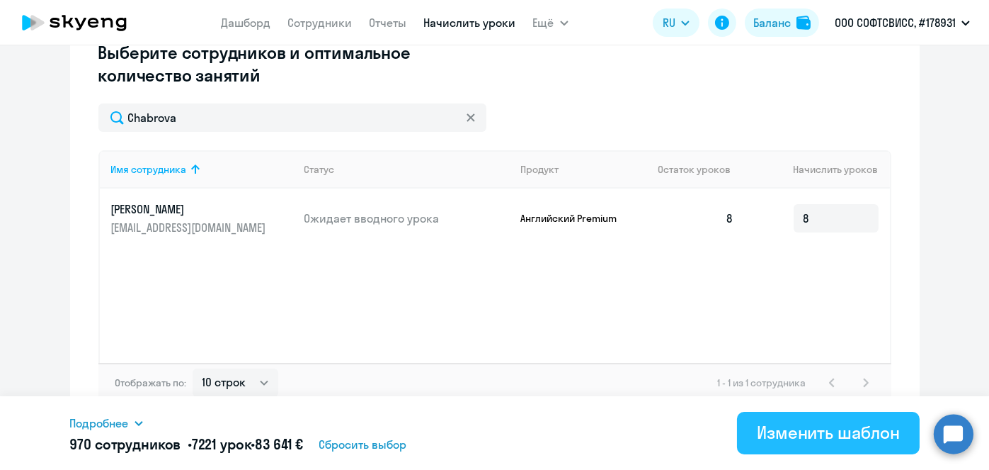
click at [872, 431] on div "Изменить шаблон" at bounding box center [828, 432] width 143 height 23
